Goal: Navigation & Orientation: Go to known website

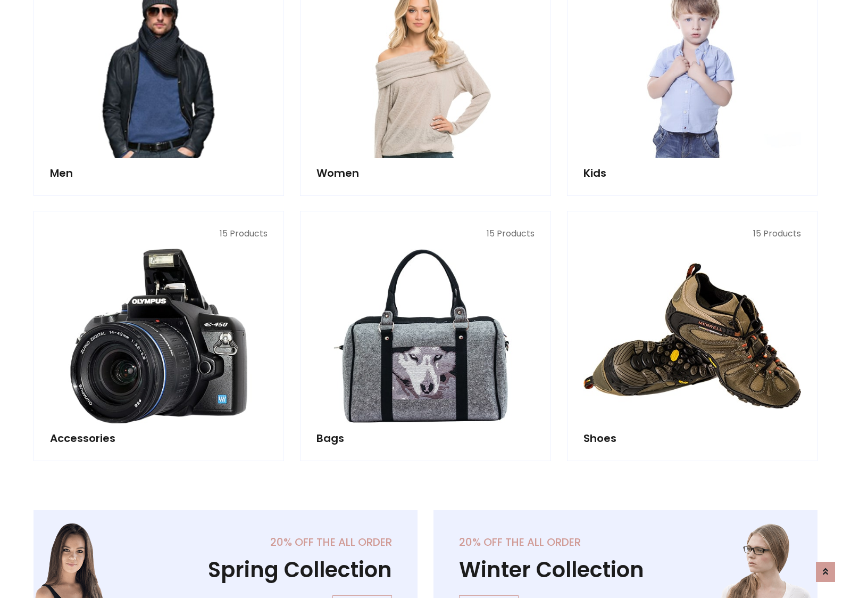
scroll to position [356, 0]
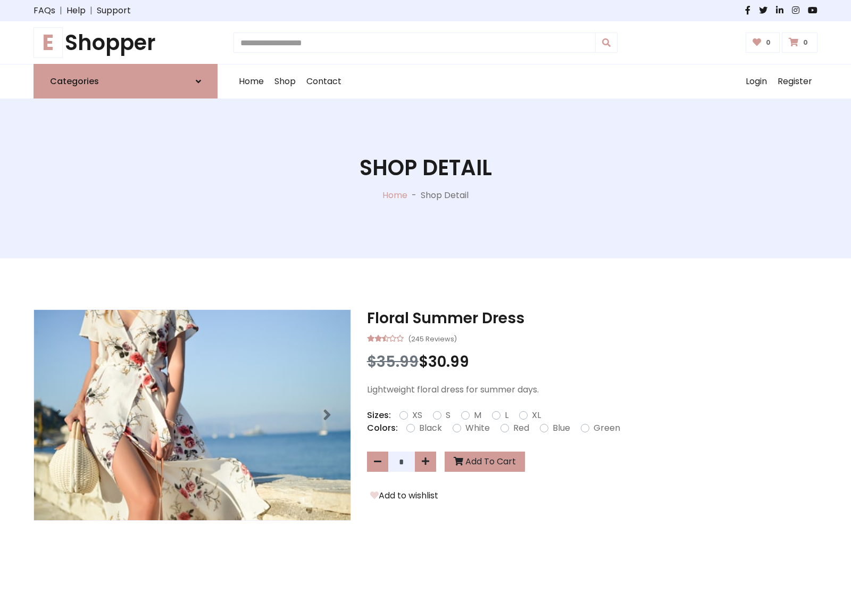
click at [126, 43] on h1 "E Shopper" at bounding box center [126, 43] width 184 height 26
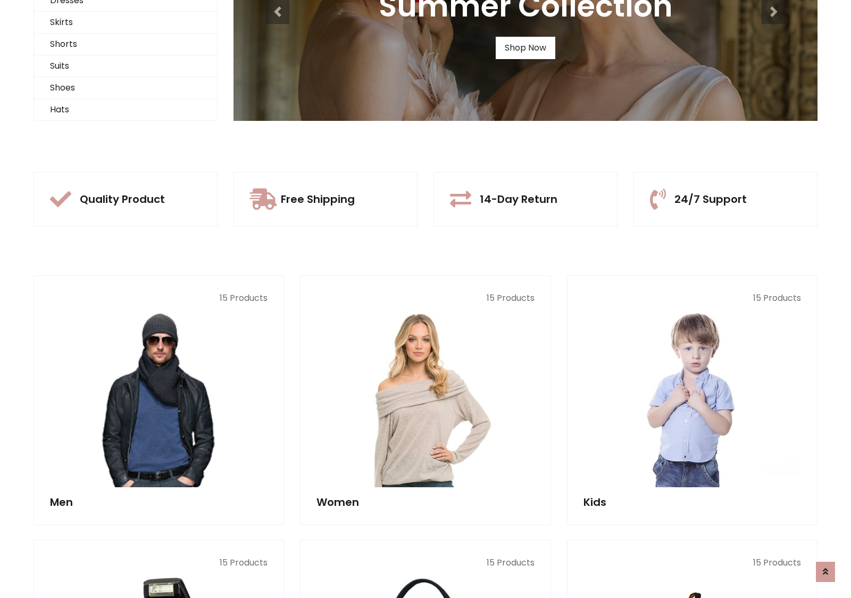
scroll to position [103, 0]
